Goal: Communication & Community: Ask a question

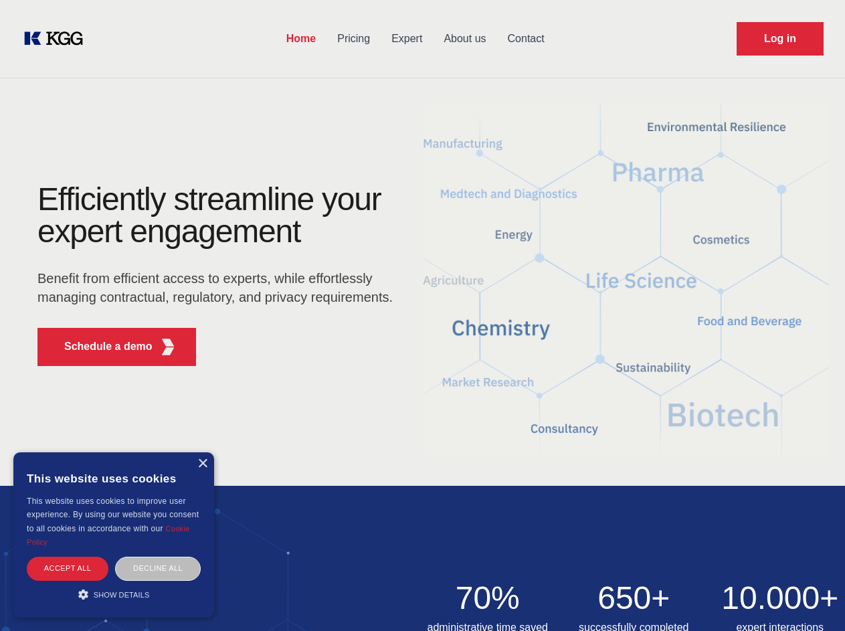
click at [422, 315] on div "Efficiently streamline your expert engagement Benefit from efficient access to …" at bounding box center [219, 279] width 407 height 193
click at [100, 347] on p "Schedule a demo" at bounding box center [108, 347] width 88 height 16
click at [202, 464] on div "× This website uses cookies This website uses cookies to improve user experienc…" at bounding box center [113, 535] width 201 height 165
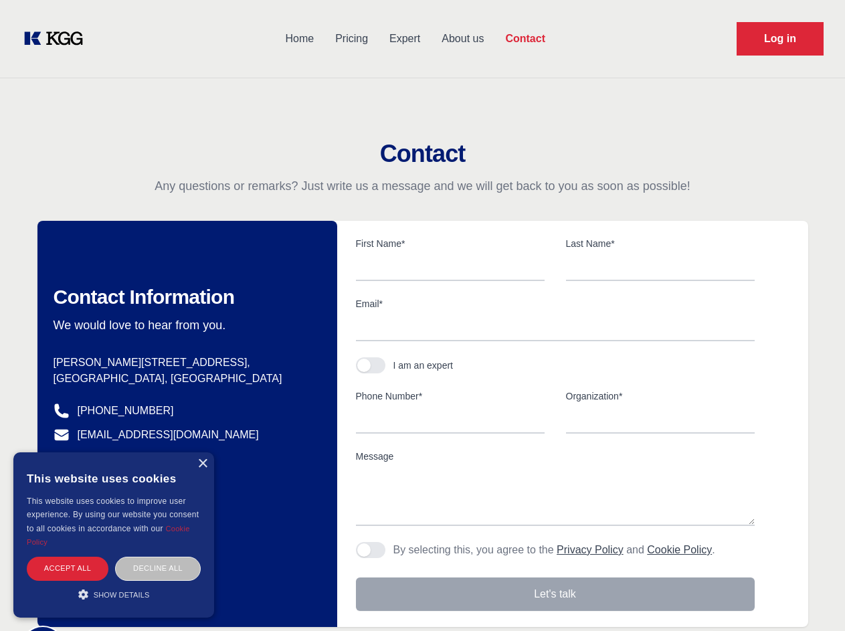
click at [68, 568] on div "Accept all" at bounding box center [68, 568] width 82 height 23
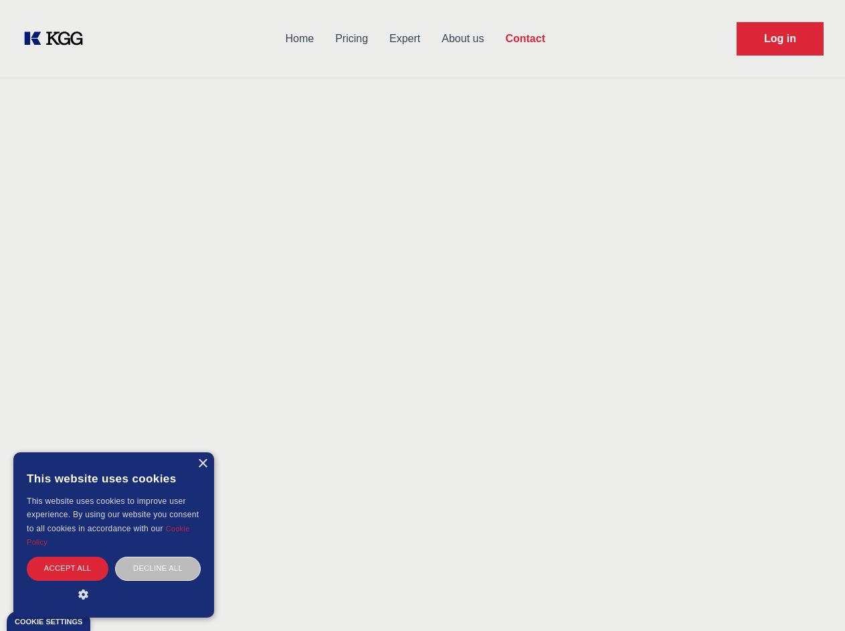
click at [158, 568] on div "Decline all" at bounding box center [158, 568] width 86 height 23
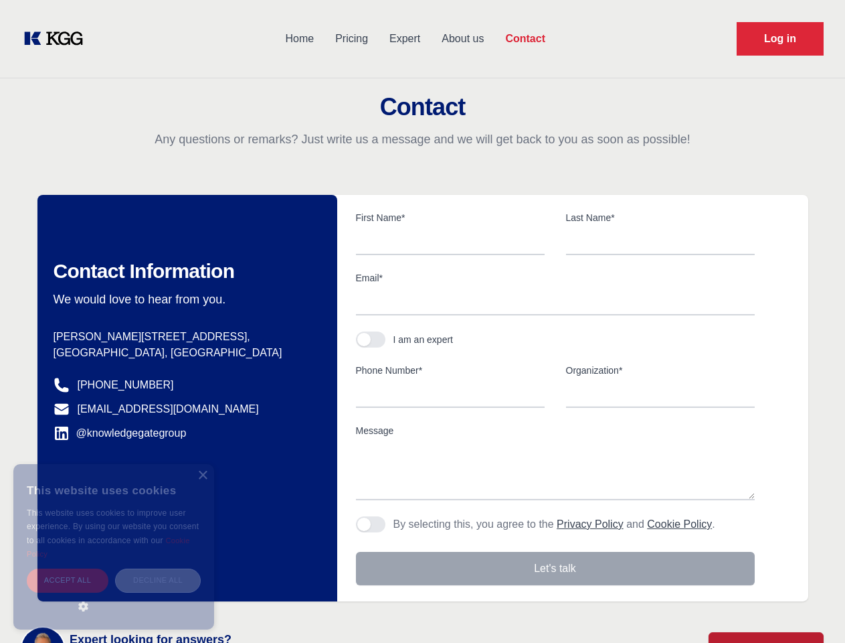
click at [114, 594] on main "Contact Any questions or remarks? Just write us a message and we will get back …" at bounding box center [422, 348] width 845 height 697
